Goal: Task Accomplishment & Management: Manage account settings

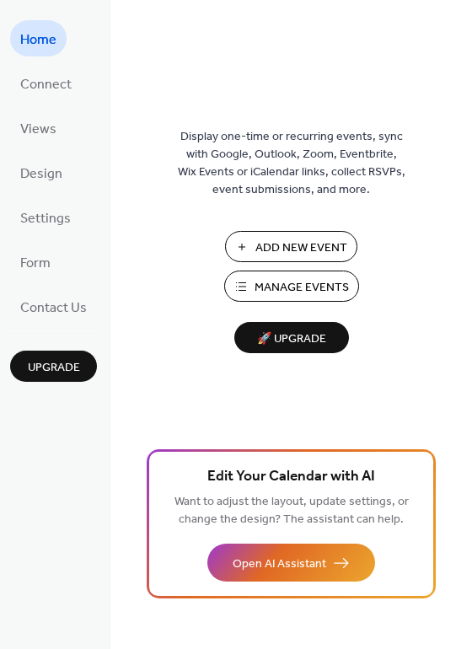
click at [296, 279] on span "Manage Events" at bounding box center [302, 288] width 94 height 18
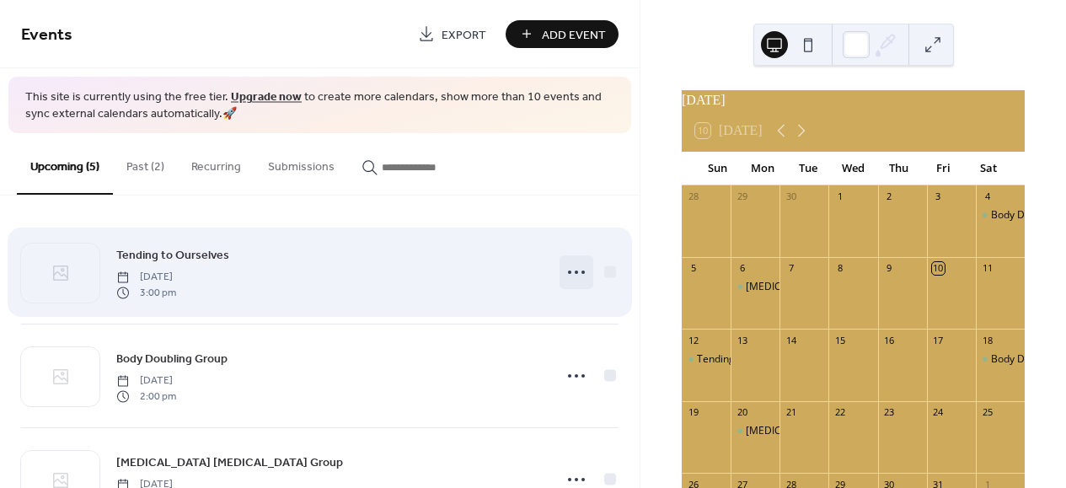
click at [579, 270] on icon at bounding box center [576, 272] width 27 height 27
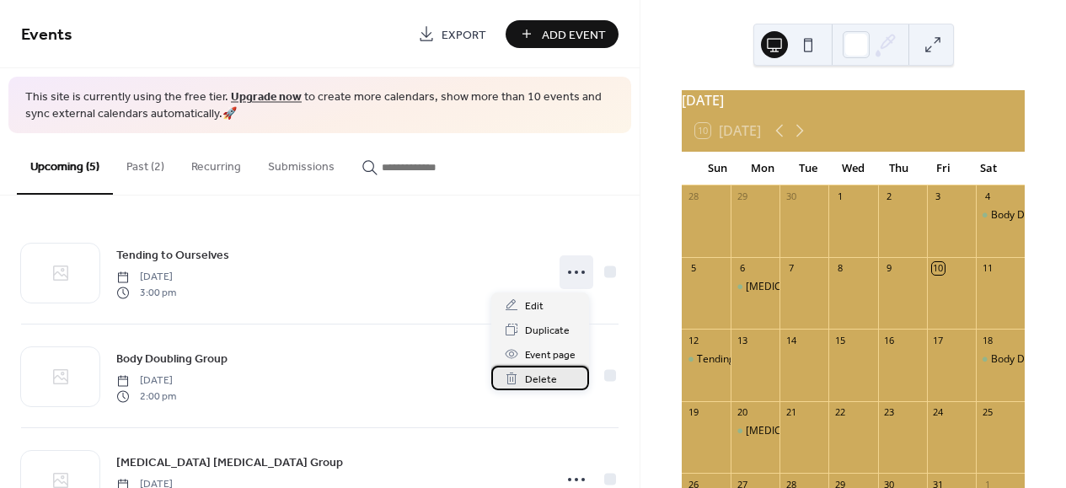
click at [559, 386] on div "Delete" at bounding box center [540, 378] width 98 height 24
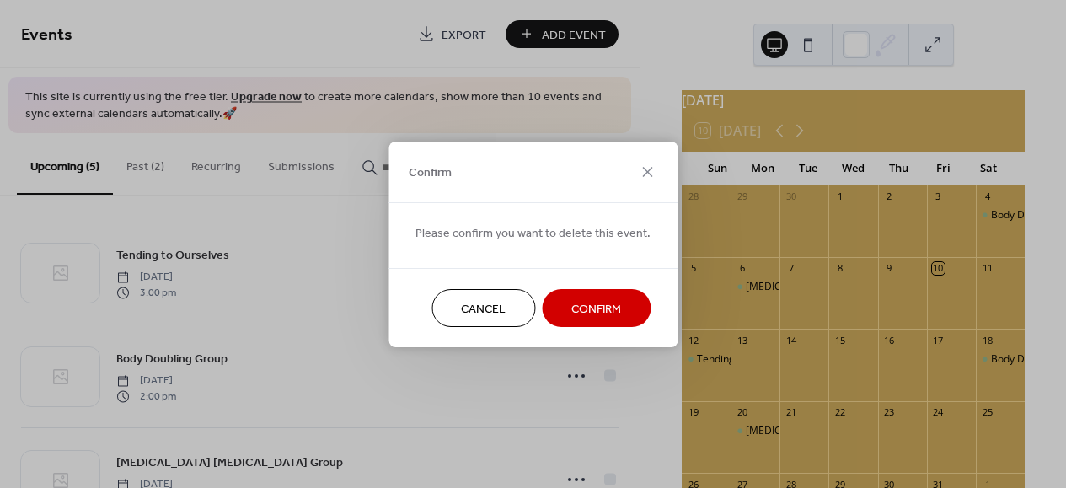
click at [608, 303] on span "Confirm" at bounding box center [596, 309] width 50 height 18
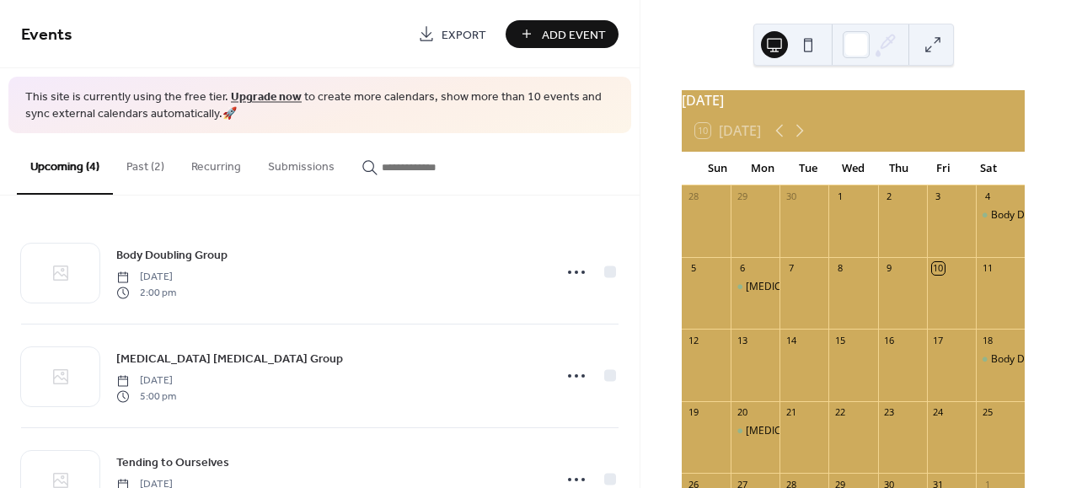
click at [157, 166] on button "Past (2)" at bounding box center [145, 163] width 65 height 60
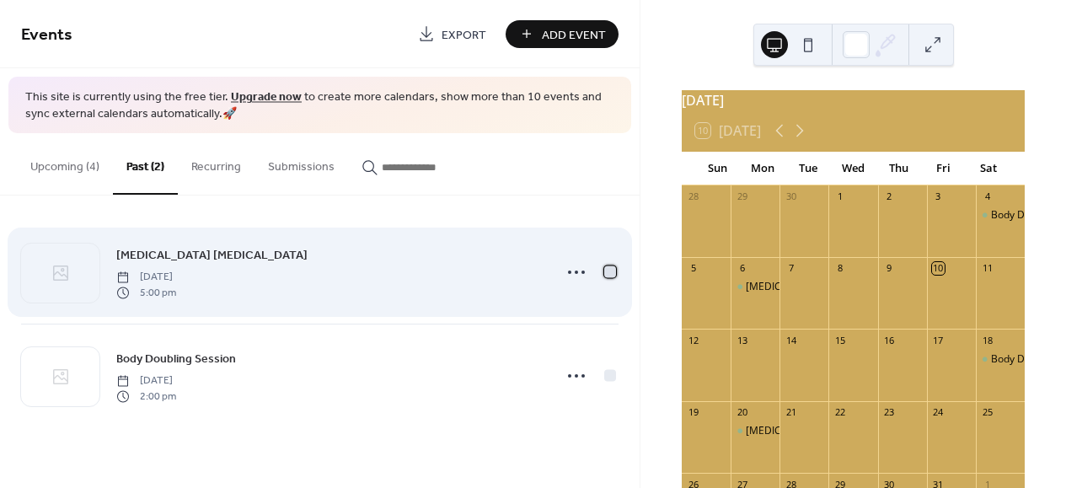
click at [615, 274] on div at bounding box center [610, 272] width 12 height 12
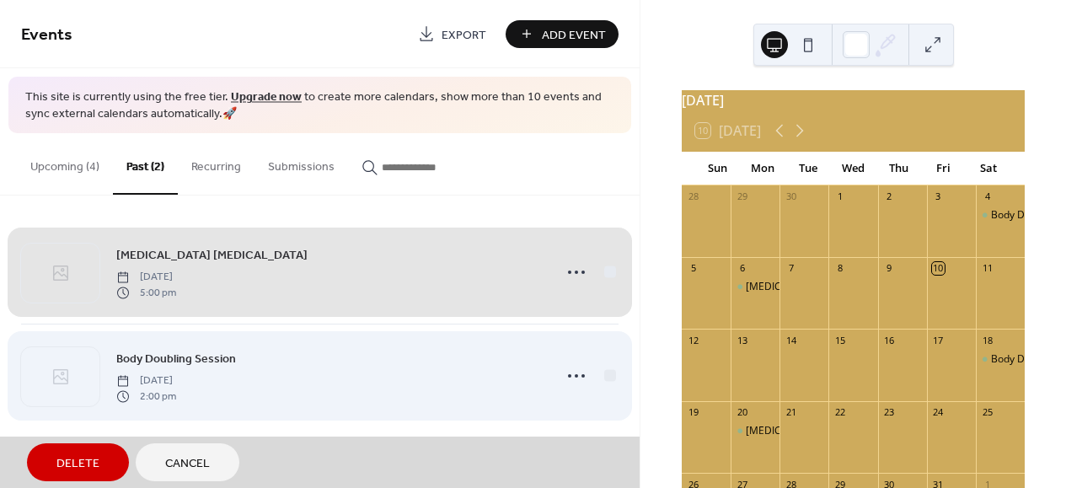
click at [609, 367] on div "Body Doubling Session [DATE] 2:00 pm" at bounding box center [320, 376] width 598 height 104
